Goal: Find specific page/section: Find specific page/section

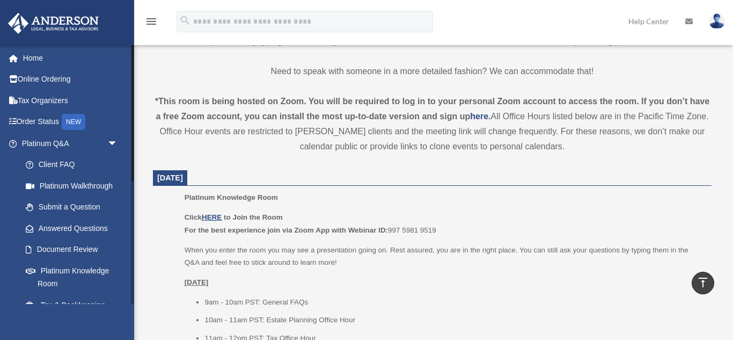
scroll to position [231, 0]
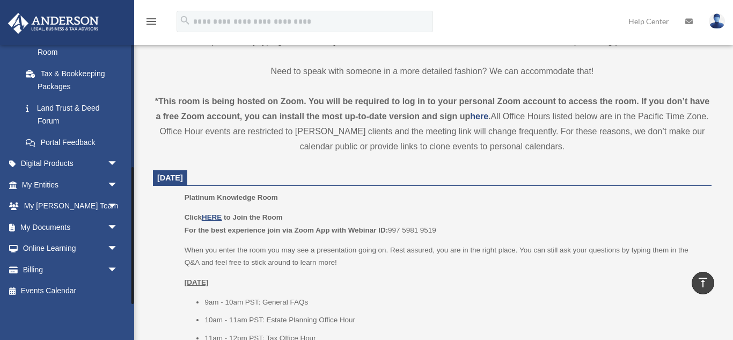
drag, startPoint x: 134, startPoint y: 90, endPoint x: 136, endPoint y: 257, distance: 166.9
click at [50, 224] on link "My Documents arrow_drop_down" at bounding box center [71, 226] width 127 height 21
click at [112, 227] on span "arrow_drop_down" at bounding box center [117, 227] width 21 height 22
click at [112, 227] on span "arrow_drop_up" at bounding box center [117, 227] width 21 height 22
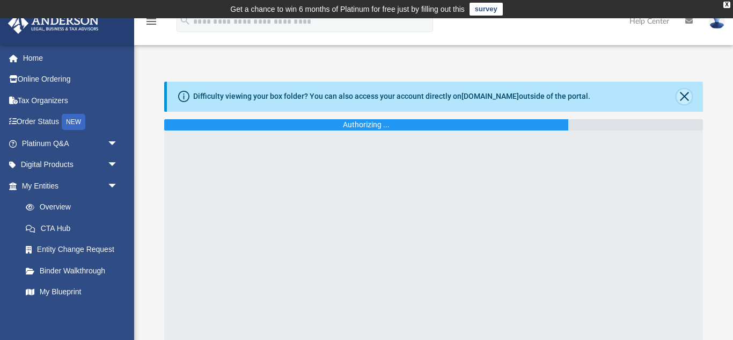
click at [681, 95] on button "Close" at bounding box center [684, 96] width 15 height 15
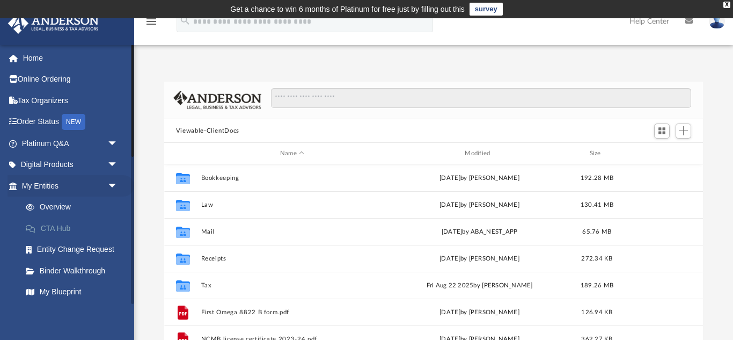
scroll to position [244, 539]
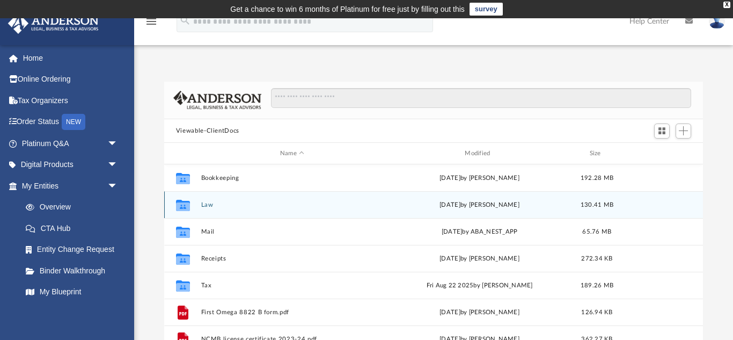
click at [201, 208] on button "Law" at bounding box center [292, 204] width 182 height 7
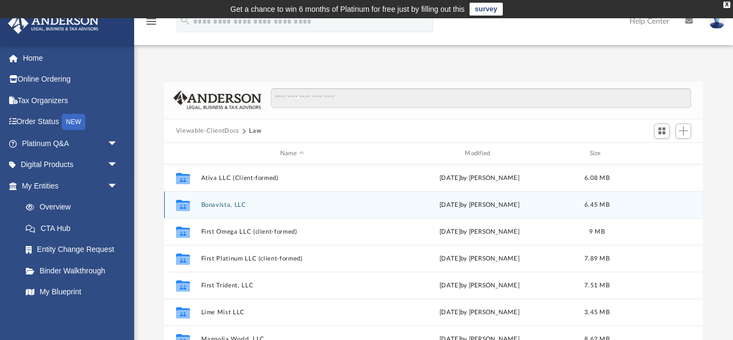
click at [218, 207] on button "Bonavista, LLC" at bounding box center [292, 204] width 182 height 7
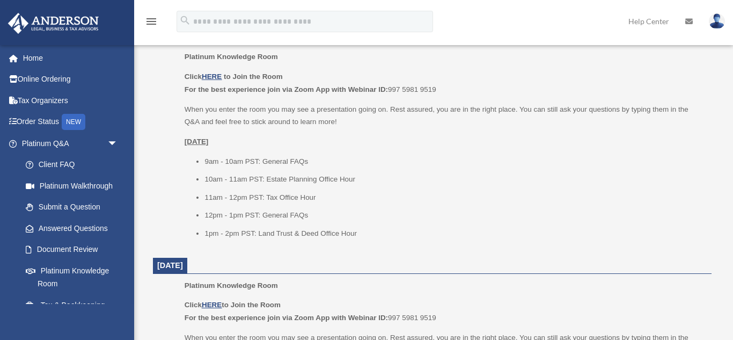
scroll to position [487, 0]
